Goal: Task Accomplishment & Management: Use online tool/utility

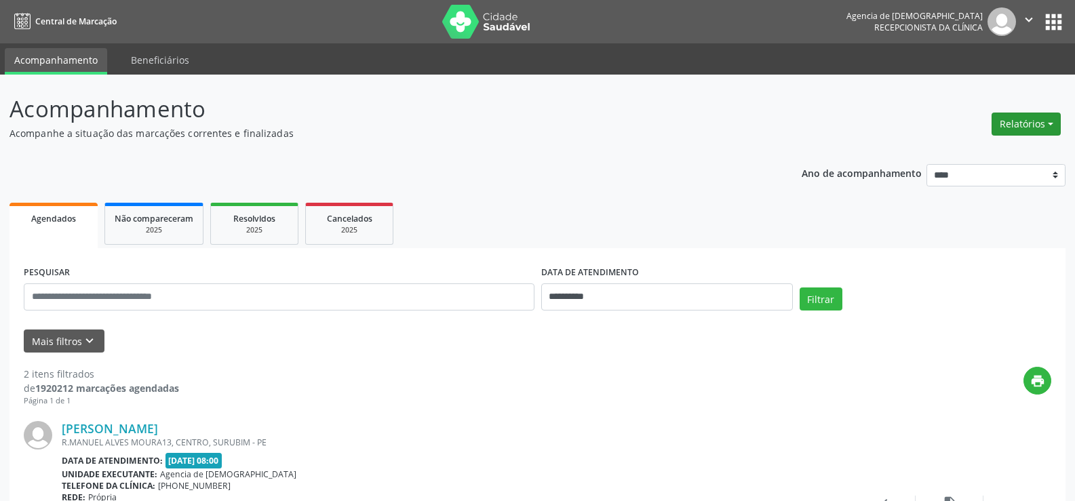
click at [1040, 125] on button "Relatórios" at bounding box center [1025, 124] width 69 height 23
click at [991, 149] on link "Agendamentos" at bounding box center [988, 153] width 146 height 19
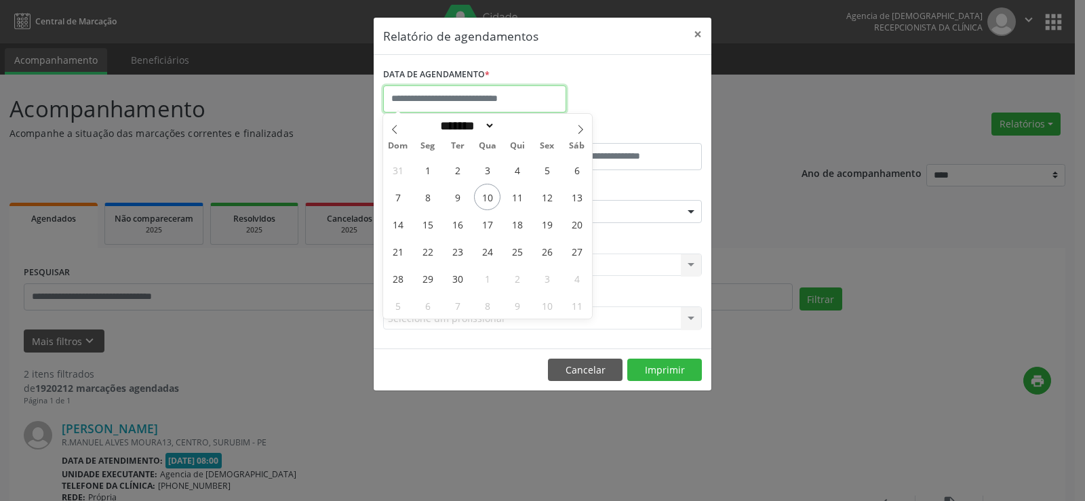
click at [468, 89] on input "text" at bounding box center [474, 98] width 183 height 27
click at [540, 187] on span "12" at bounding box center [547, 197] width 26 height 26
type input "**********"
click at [540, 187] on span "12" at bounding box center [547, 197] width 26 height 26
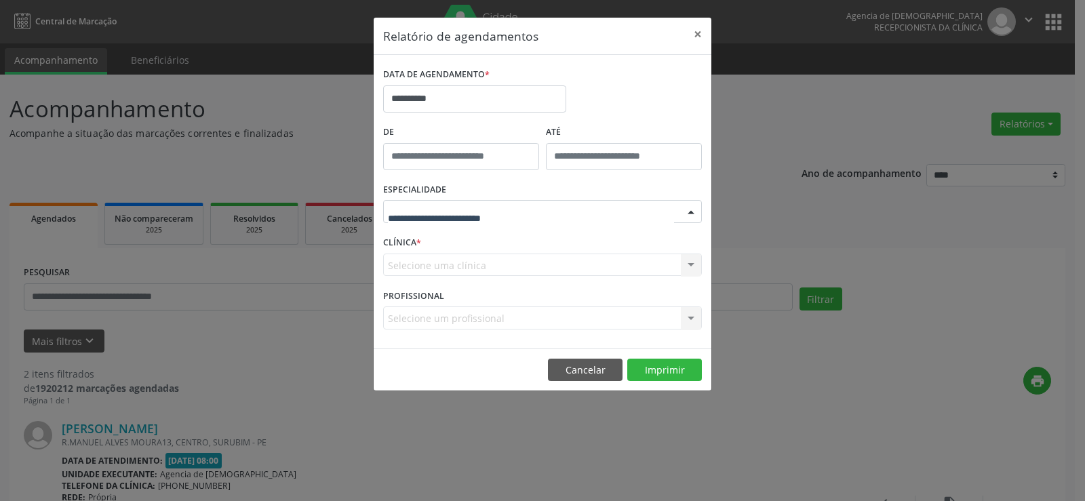
click at [597, 214] on div at bounding box center [542, 211] width 319 height 23
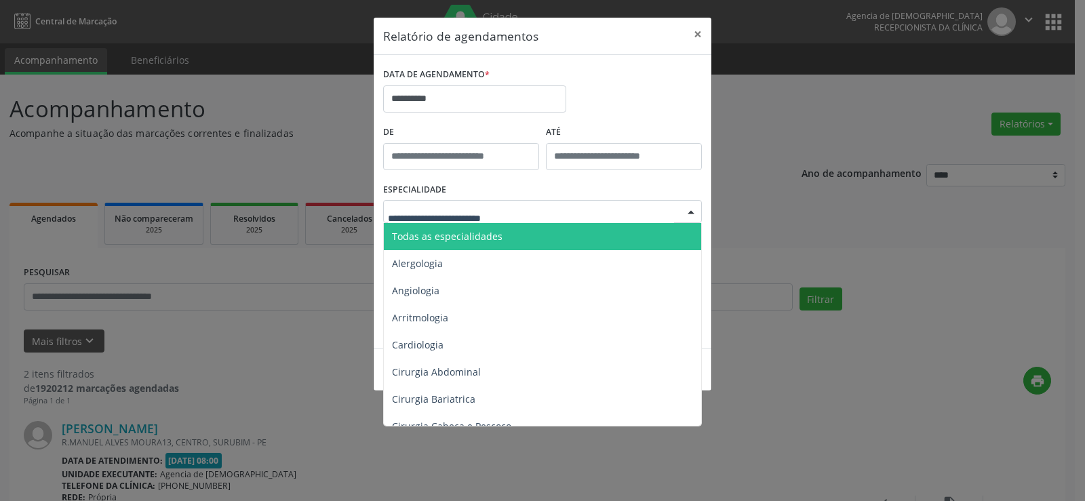
click at [577, 226] on span "Todas as especialidades" at bounding box center [543, 236] width 319 height 27
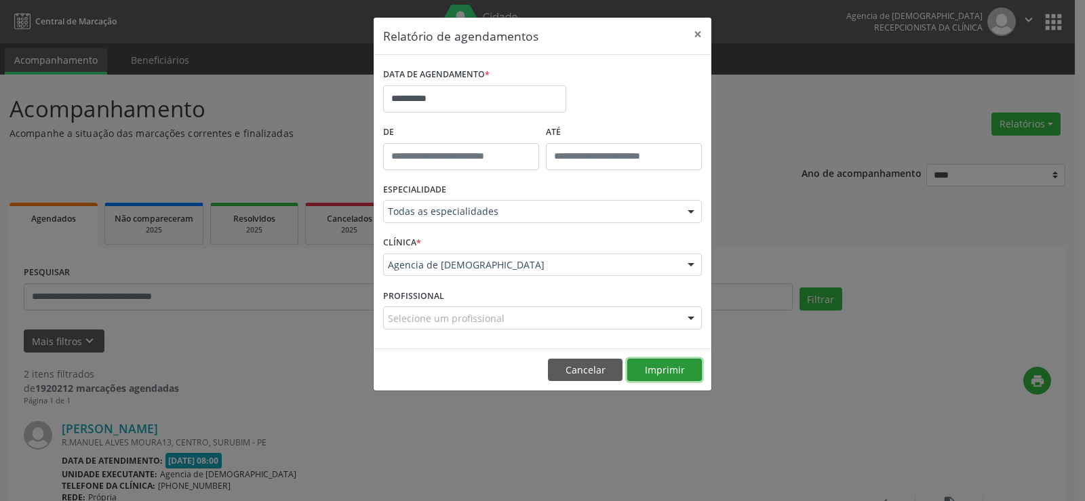
click at [641, 366] on button "Imprimir" at bounding box center [664, 370] width 75 height 23
